Goal: Task Accomplishment & Management: Manage account settings

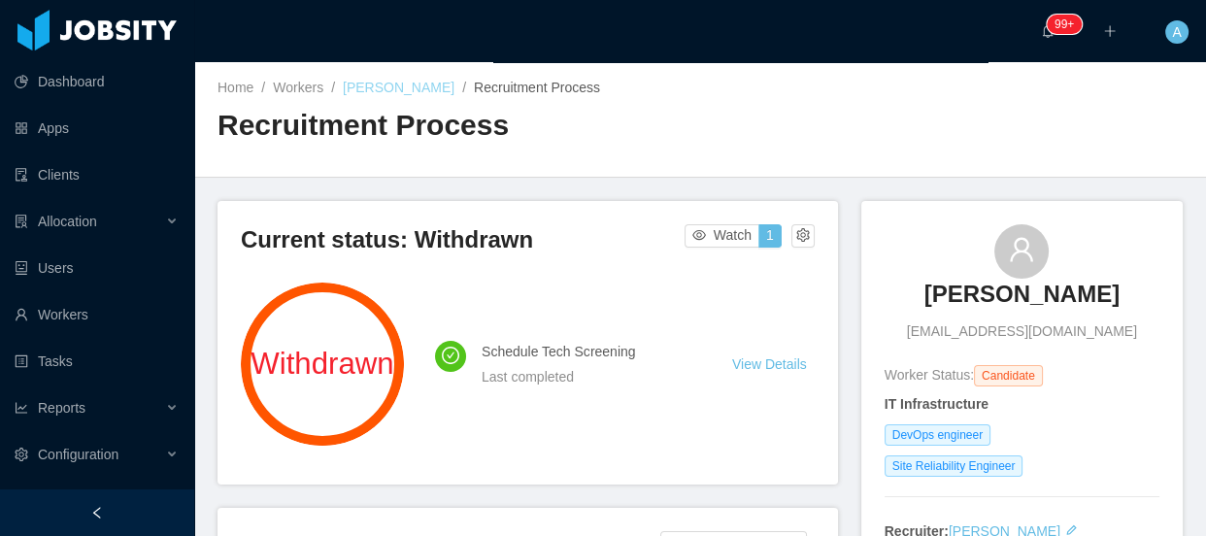
click at [360, 87] on link "[PERSON_NAME]" at bounding box center [399, 88] width 112 height 16
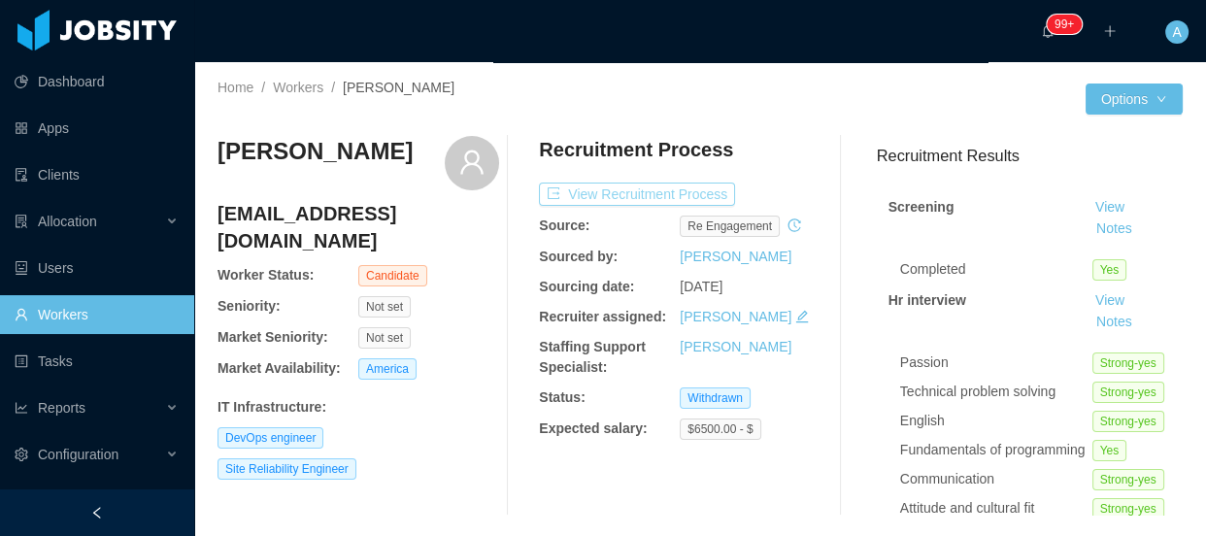
click at [695, 193] on button "View Recruitment Process" at bounding box center [637, 194] width 196 height 23
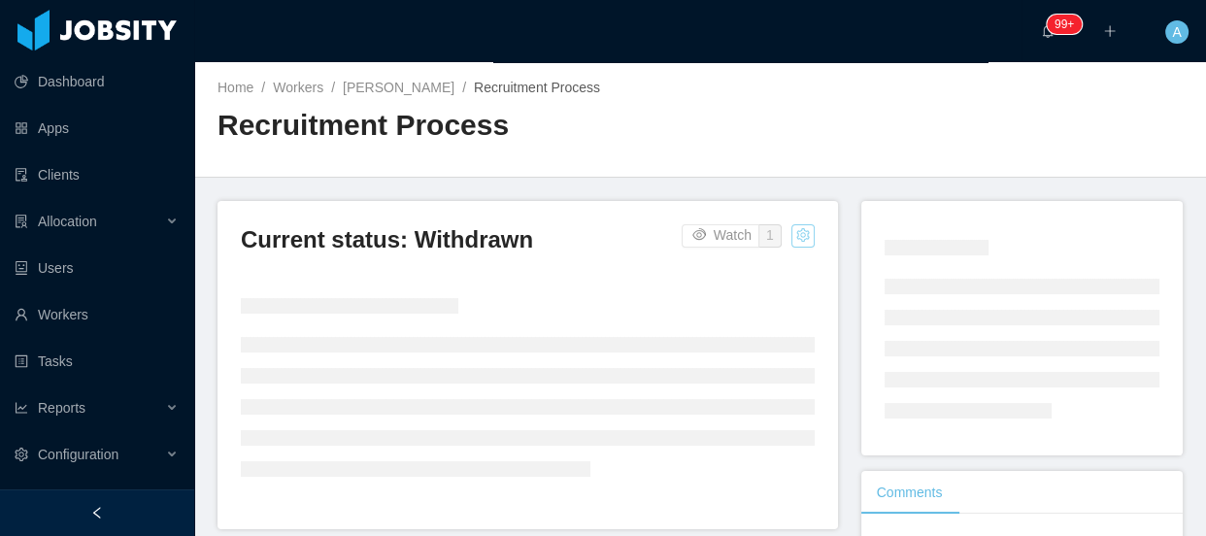
click at [795, 235] on button "button" at bounding box center [803, 235] width 23 height 23
click at [758, 297] on div "Change status" at bounding box center [751, 296] width 87 height 21
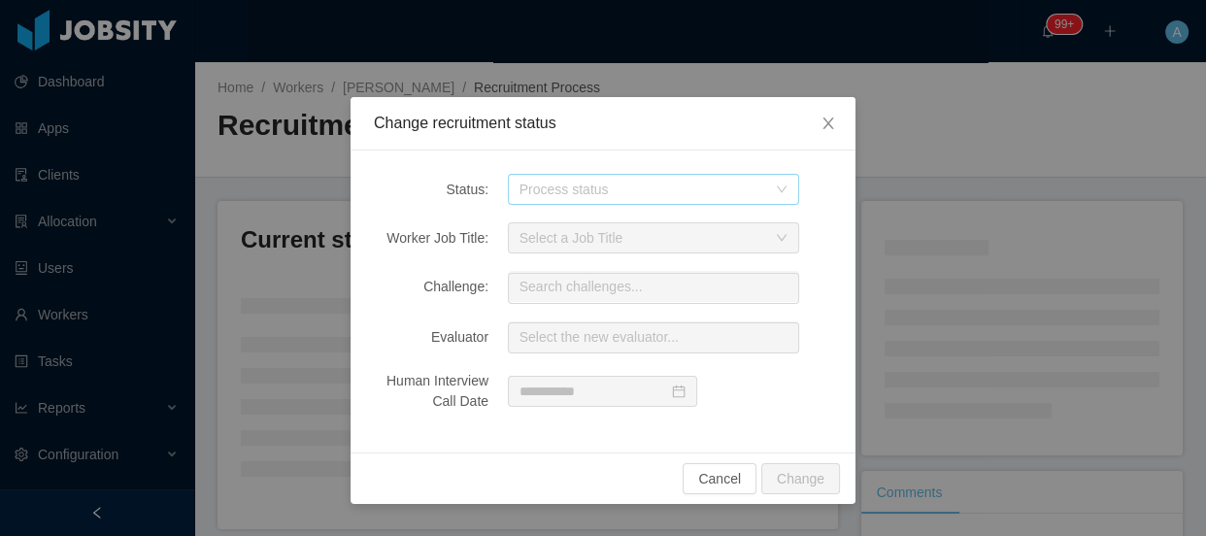
click at [631, 191] on div "Process status" at bounding box center [643, 189] width 247 height 19
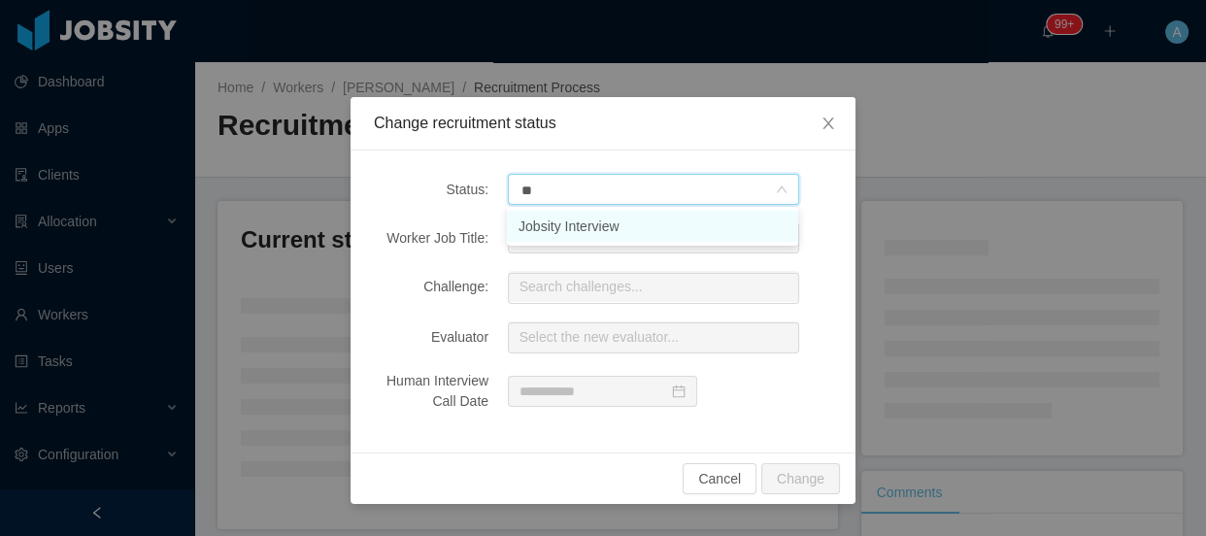
type input "***"
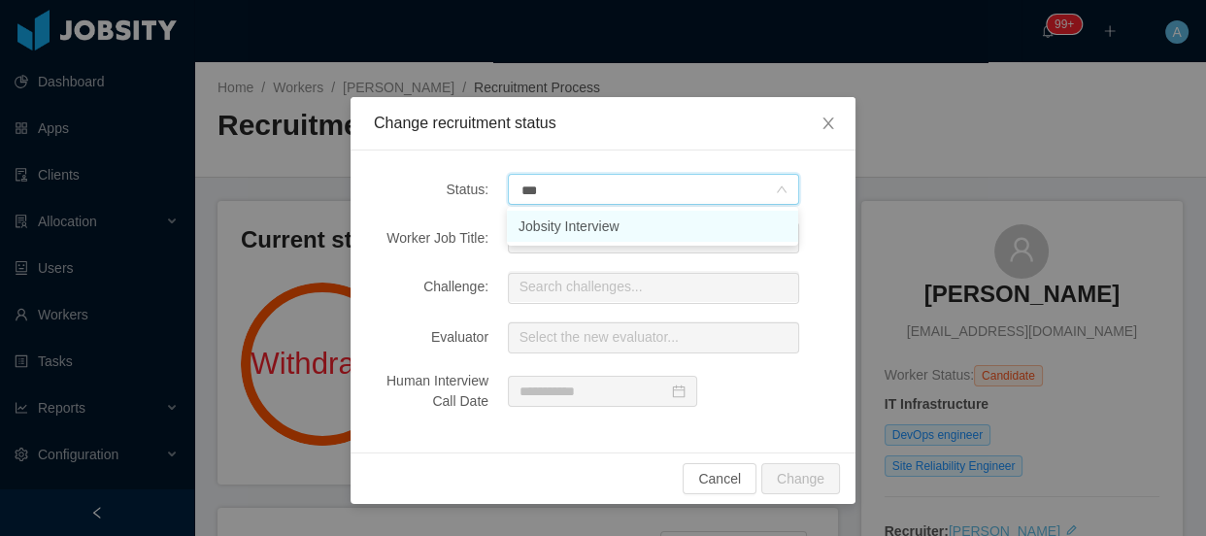
click at [633, 220] on li "Jobsity Interview" at bounding box center [652, 226] width 291 height 31
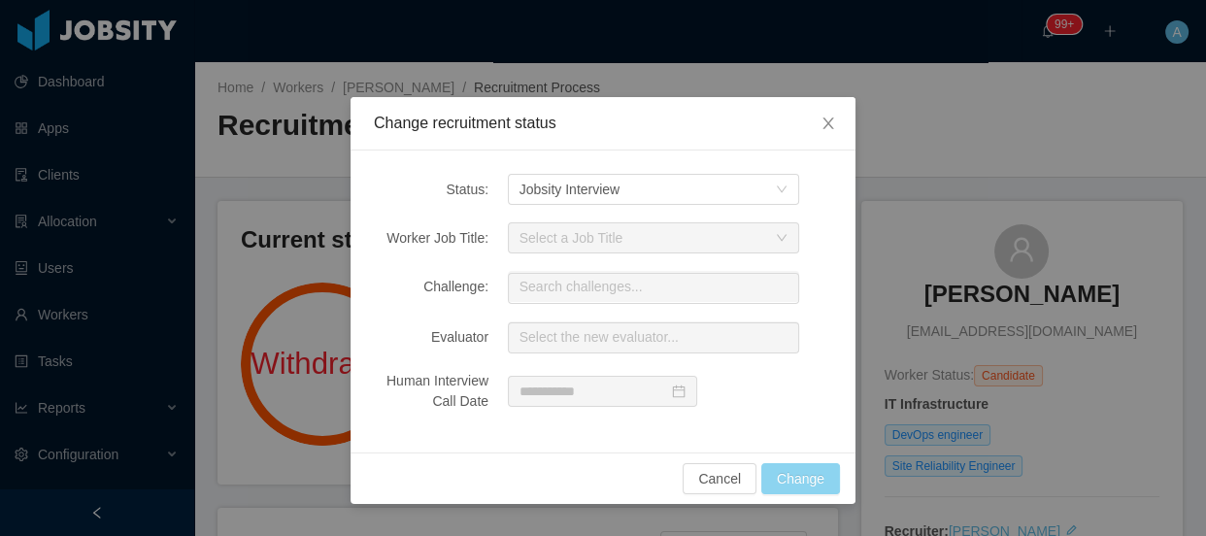
click at [831, 485] on button "Change" at bounding box center [800, 478] width 79 height 31
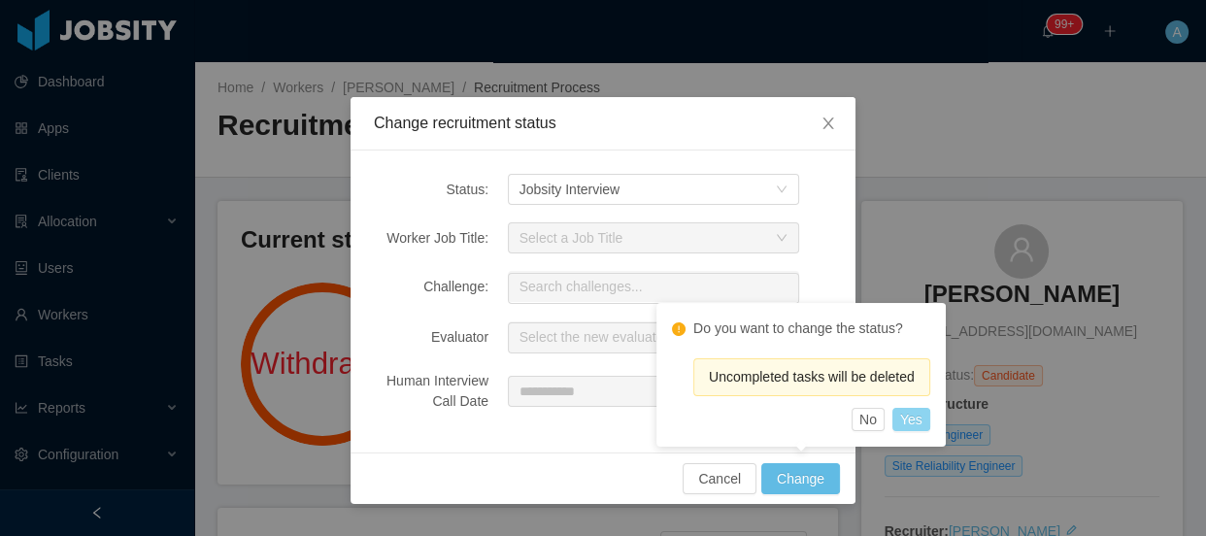
click at [926, 426] on button "Yes" at bounding box center [912, 419] width 38 height 23
